Goal: Information Seeking & Learning: Understand process/instructions

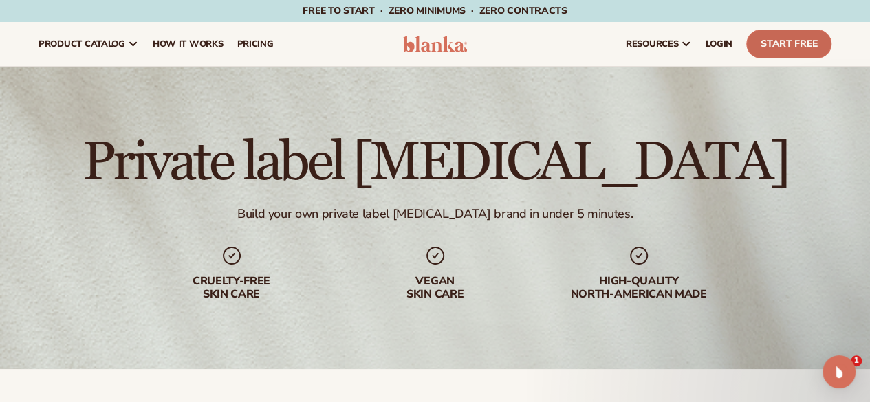
click at [609, 47] on link "Start Free" at bounding box center [788, 44] width 85 height 29
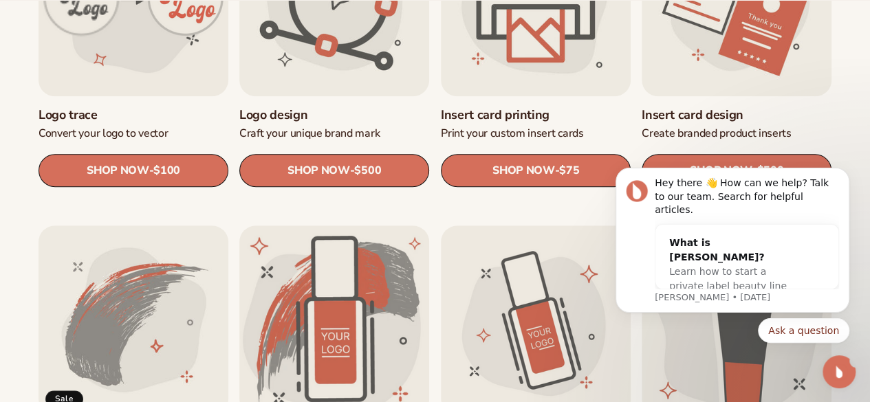
scroll to position [574, 0]
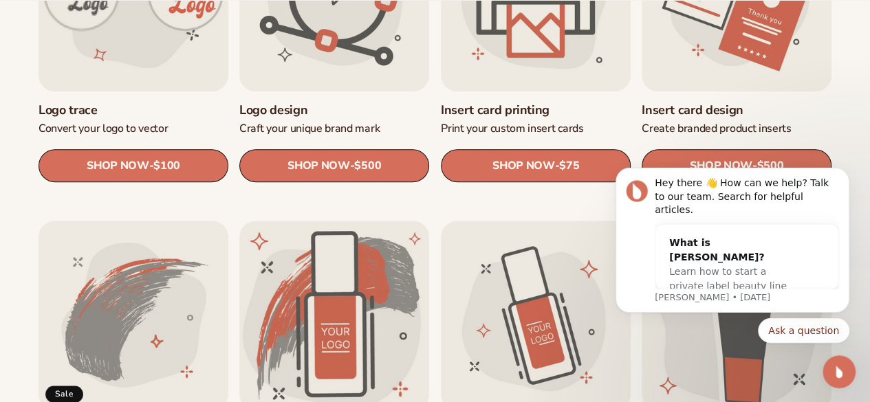
drag, startPoint x: 879, startPoint y: 34, endPoint x: 879, endPoint y: 96, distance: 61.9
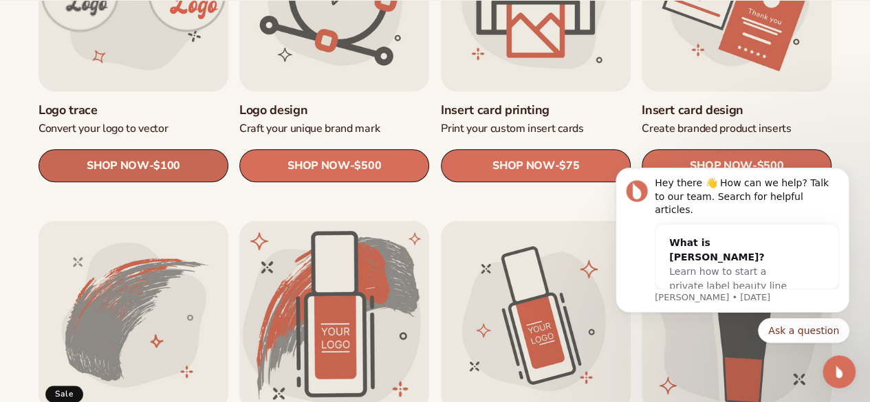
click at [135, 165] on span "SHOP NOW" at bounding box center [118, 165] width 62 height 13
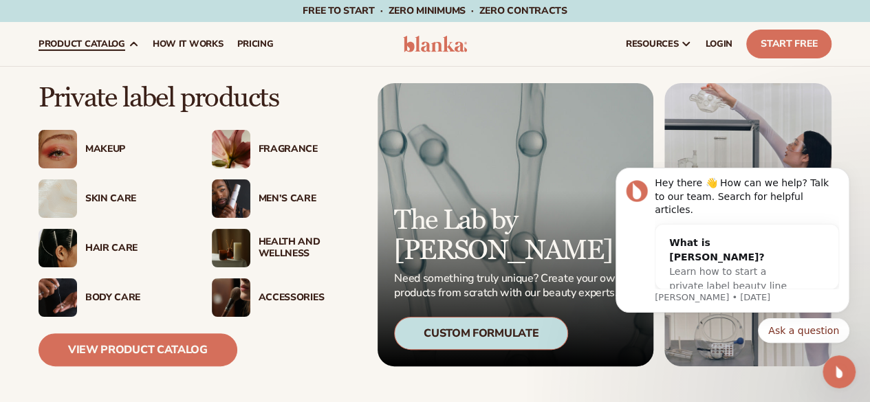
click at [117, 153] on div "Makeup" at bounding box center [134, 150] width 99 height 12
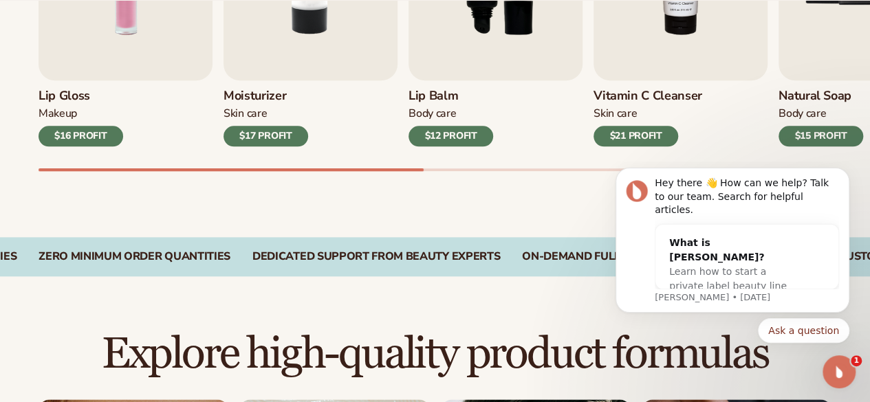
scroll to position [643, 0]
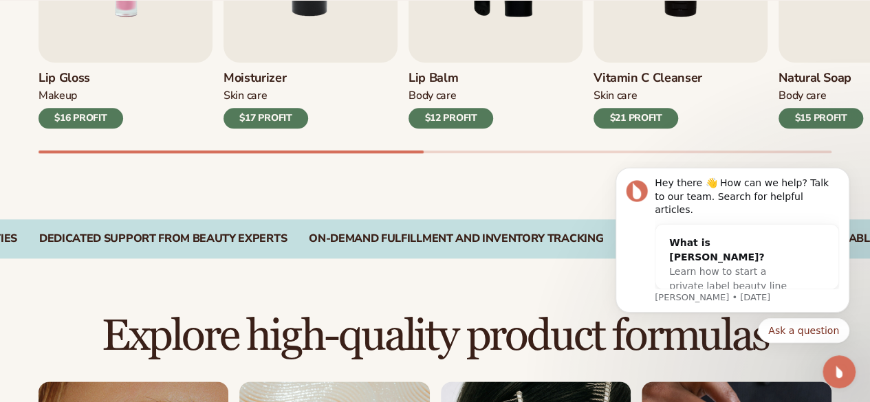
click at [271, 117] on div "$17 PROFIT" at bounding box center [265, 118] width 85 height 21
click at [290, 113] on div "$17 PROFIT" at bounding box center [265, 118] width 85 height 21
click at [846, 181] on button "Dismiss notification" at bounding box center [845, 172] width 18 height 18
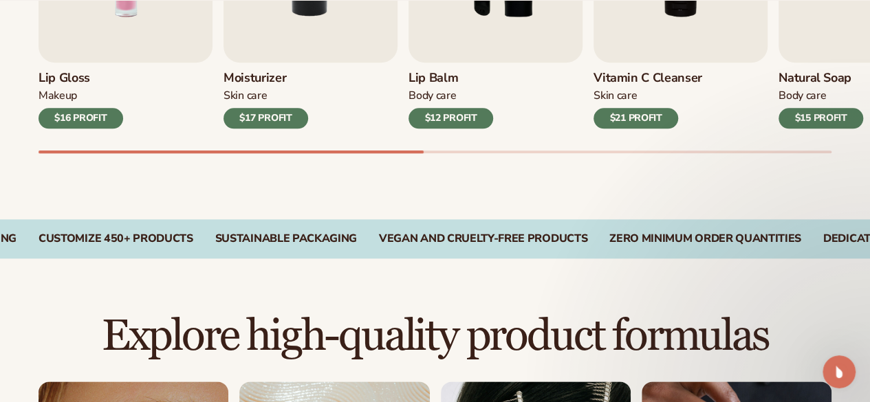
click at [282, 116] on div "$17 PROFIT" at bounding box center [265, 118] width 85 height 21
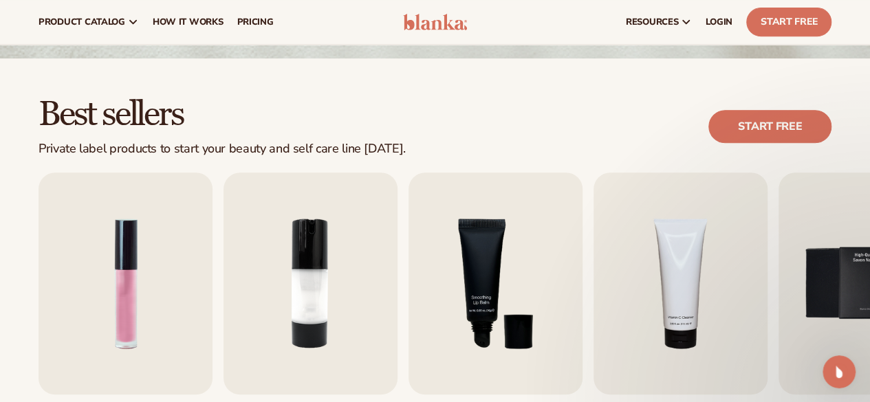
scroll to position [0, 0]
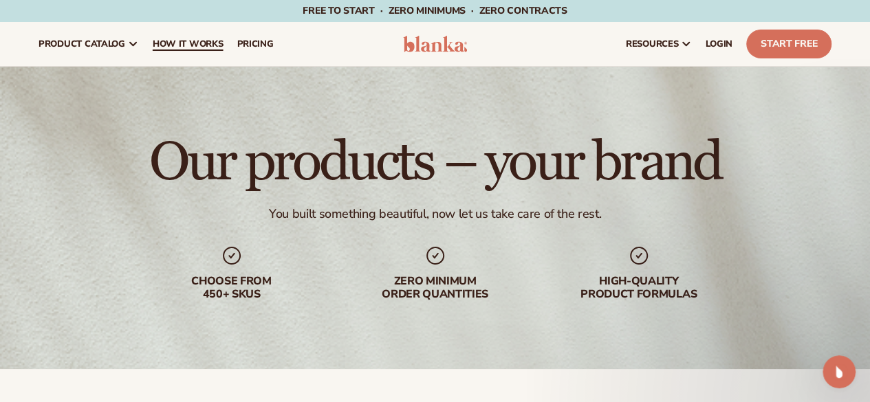
click at [195, 36] on link "How It Works" at bounding box center [188, 44] width 85 height 44
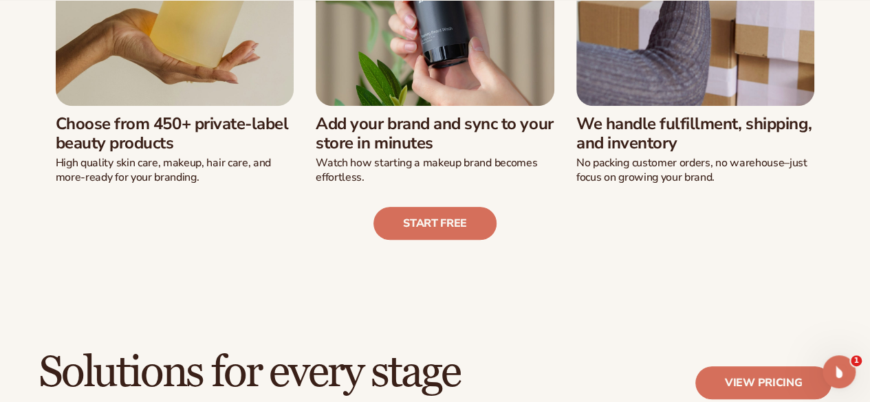
scroll to position [525, 0]
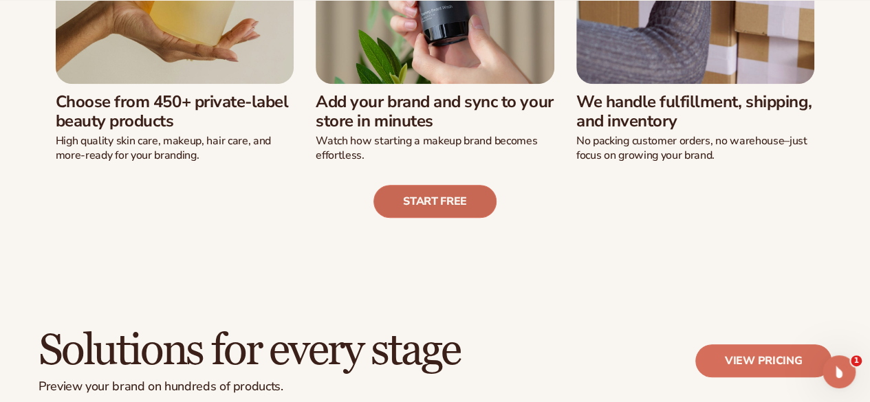
click at [425, 197] on link "Start free" at bounding box center [434, 201] width 123 height 33
